Goal: Complete application form: Complete application form

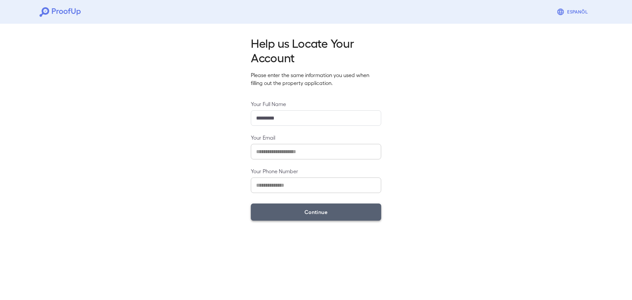
click at [285, 214] on button "Continue" at bounding box center [316, 211] width 130 height 17
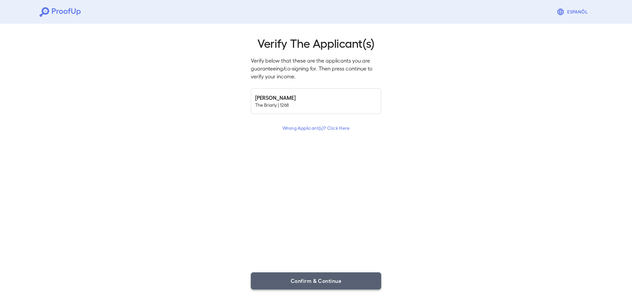
click at [307, 282] on button "Confirm & Continue" at bounding box center [316, 280] width 130 height 17
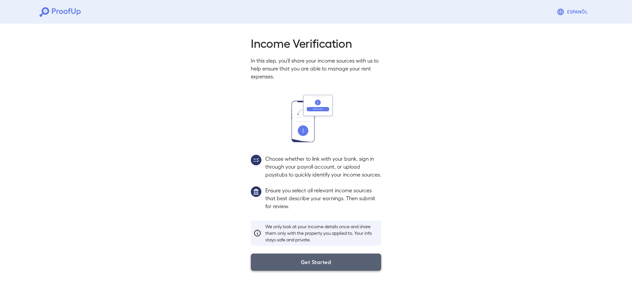
click at [312, 270] on button "Get Started" at bounding box center [316, 261] width 130 height 17
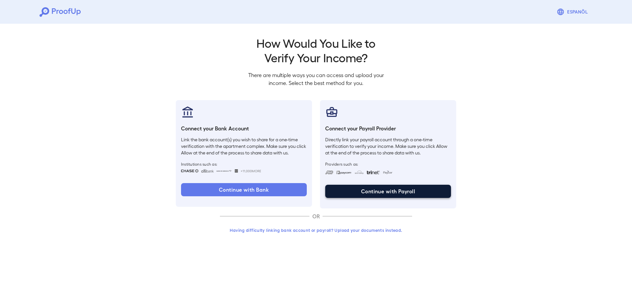
click at [370, 189] on button "Continue with Payroll" at bounding box center [388, 191] width 126 height 13
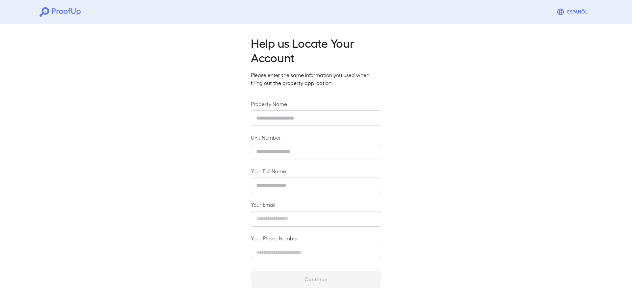
type input "*********"
type input "**********"
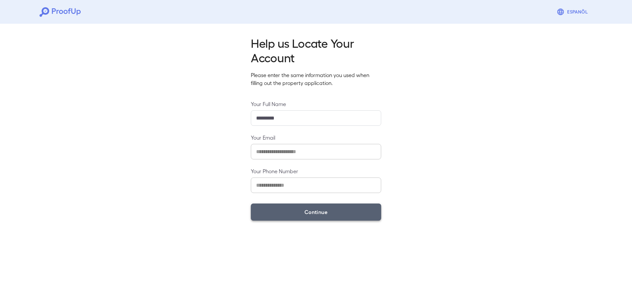
click at [312, 210] on button "Continue" at bounding box center [316, 211] width 130 height 17
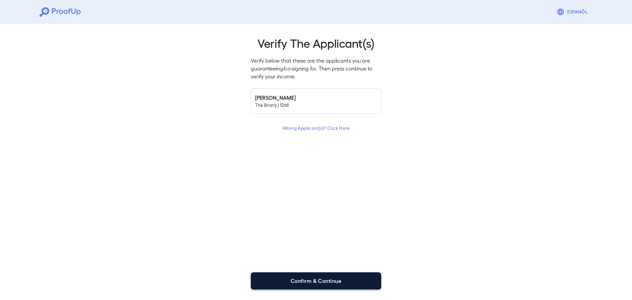
click at [303, 283] on button "Confirm & Continue" at bounding box center [316, 280] width 130 height 17
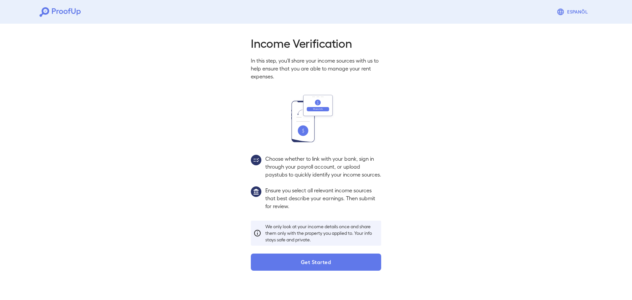
click at [296, 207] on p "Ensure you select all relevant income sources that best describe your earnings.…" at bounding box center [323, 198] width 116 height 24
click at [291, 205] on p "Ensure you select all relevant income sources that best describe your earnings.…" at bounding box center [323, 198] width 116 height 24
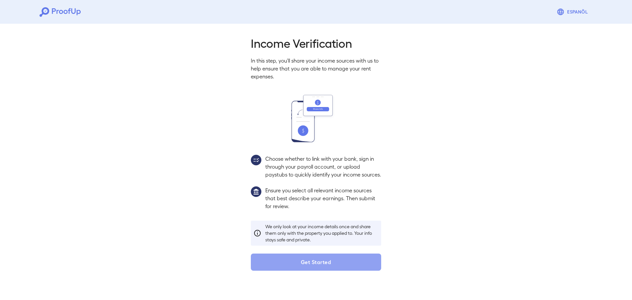
click at [323, 269] on button "Get Started" at bounding box center [316, 261] width 130 height 17
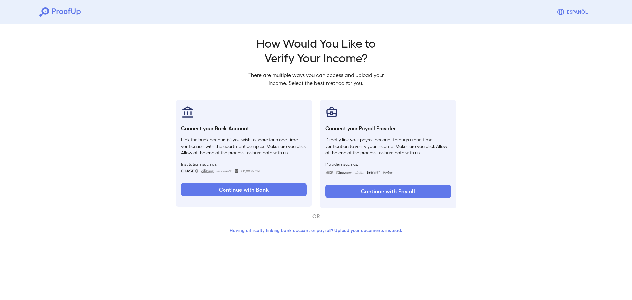
click at [305, 228] on button "Having difficulty linking bank account or payroll? Upload your documents instea…" at bounding box center [316, 230] width 192 height 12
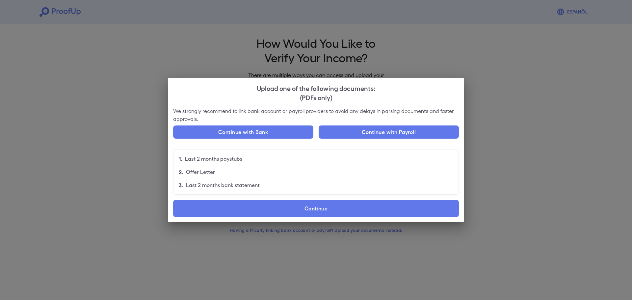
click at [235, 161] on p "Last 2 months paystubs" at bounding box center [213, 159] width 57 height 8
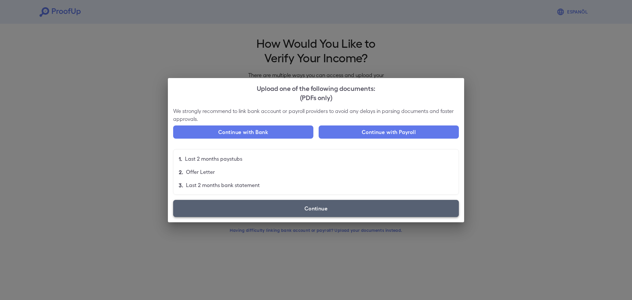
click at [246, 204] on label "Continue" at bounding box center [316, 208] width 286 height 17
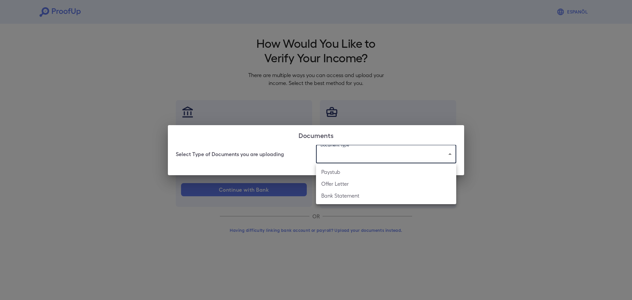
click at [448, 154] on body "Espanõl Go back How Would You Like to Verify Your Income? There are multiple wa…" at bounding box center [316, 125] width 632 height 251
click at [328, 172] on li "Paystub" at bounding box center [386, 172] width 140 height 12
type input "*******"
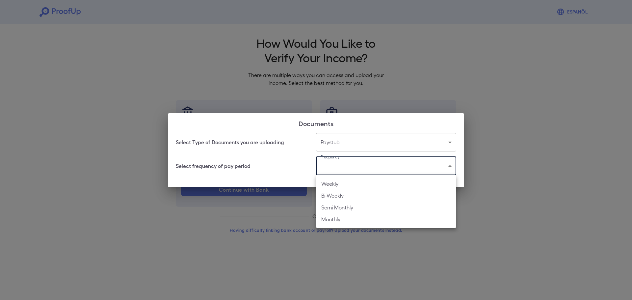
click at [450, 166] on body "Espanõl Go back How Would You Like to Verify Your Income? There are multiple wa…" at bounding box center [316, 125] width 632 height 251
click at [333, 193] on li "Bi-Weekly" at bounding box center [386, 196] width 140 height 12
type input "*********"
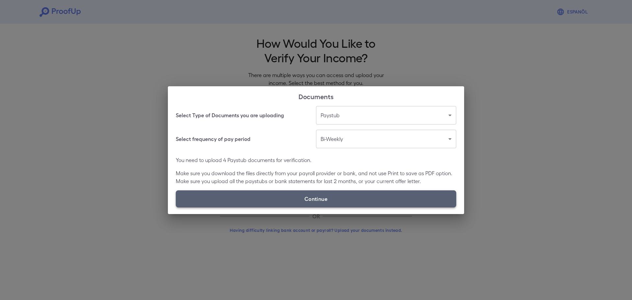
click at [336, 198] on label "Continue" at bounding box center [316, 198] width 280 height 17
click at [176, 207] on input "Continue" at bounding box center [176, 207] width 0 height 0
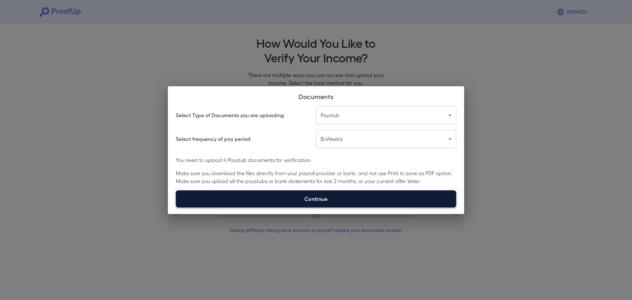
type input "**********"
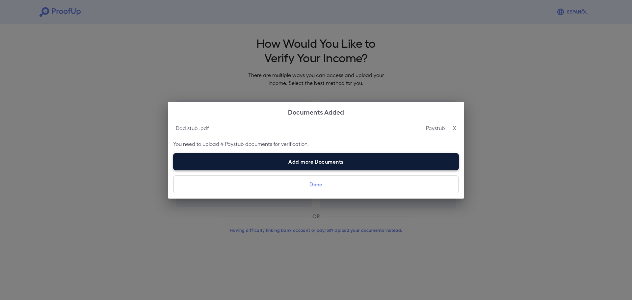
click at [316, 163] on label "Add more Documents" at bounding box center [316, 161] width 286 height 17
click at [173, 170] on input "Add more Documents" at bounding box center [173, 170] width 0 height 0
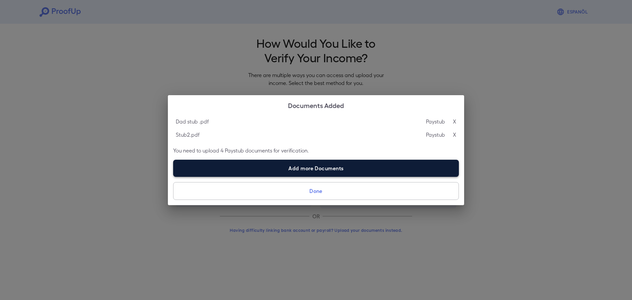
click at [274, 167] on label "Add more Documents" at bounding box center [316, 168] width 286 height 17
click at [173, 176] on input "Add more Documents" at bounding box center [173, 176] width 0 height 0
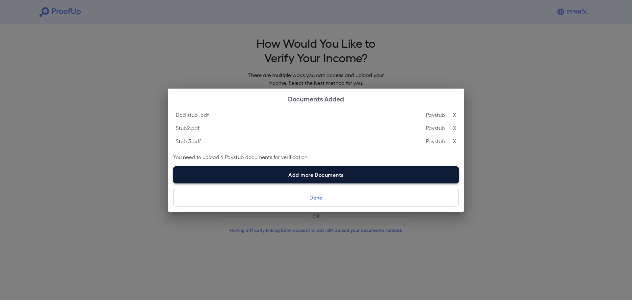
click at [288, 173] on label "Add more Documents" at bounding box center [316, 174] width 286 height 17
click at [173, 183] on input "Add more Documents" at bounding box center [173, 183] width 0 height 0
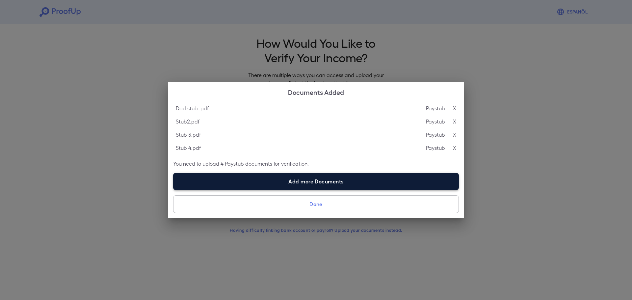
click at [259, 179] on label "Add more Documents" at bounding box center [316, 181] width 286 height 17
click at [173, 190] on input "Add more Documents" at bounding box center [173, 190] width 0 height 0
type input "**********"
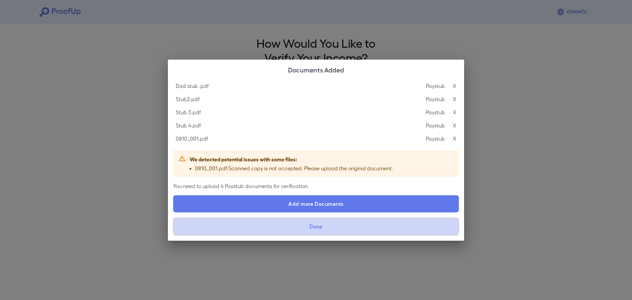
click at [319, 230] on button "Done" at bounding box center [316, 226] width 286 height 18
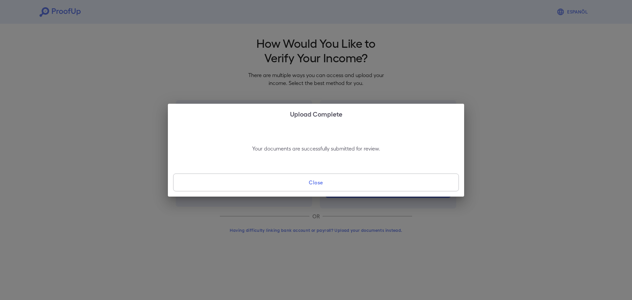
drag, startPoint x: 309, startPoint y: 180, endPoint x: 424, endPoint y: 270, distance: 145.7
click at [439, 287] on div "Upload Complete Your documents are successfully submitted for review. Close" at bounding box center [316, 150] width 632 height 300
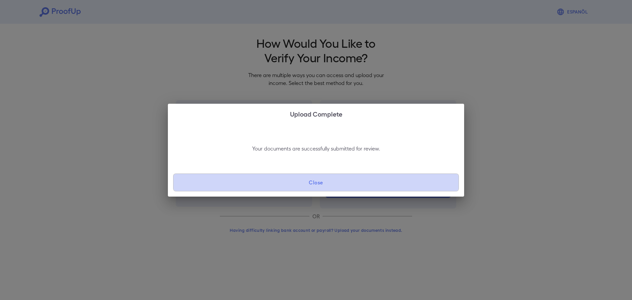
click at [322, 184] on button "Close" at bounding box center [316, 182] width 286 height 18
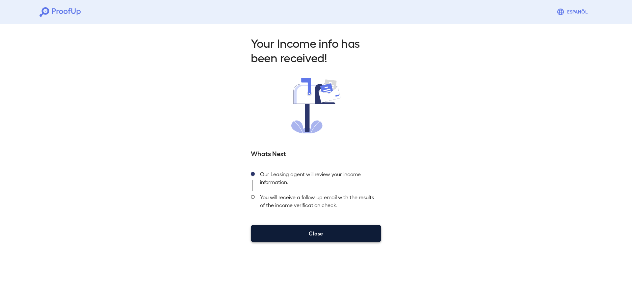
click at [306, 233] on button "Close" at bounding box center [316, 233] width 130 height 17
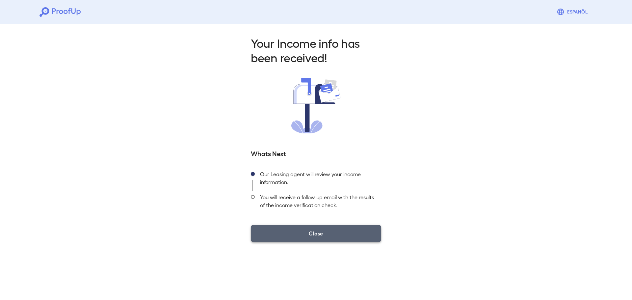
click at [318, 235] on button "Close" at bounding box center [316, 233] width 130 height 17
